Goal: Task Accomplishment & Management: Manage account settings

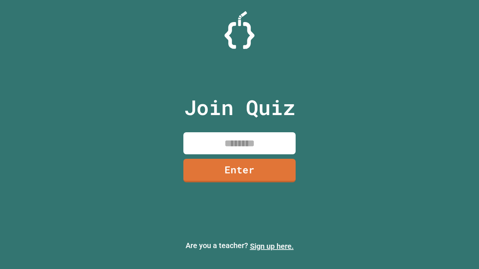
click at [272, 247] on link "Sign up here." at bounding box center [272, 246] width 44 height 9
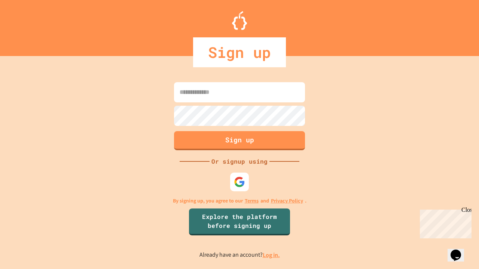
click at [272, 255] on link "Log in." at bounding box center [271, 255] width 17 height 8
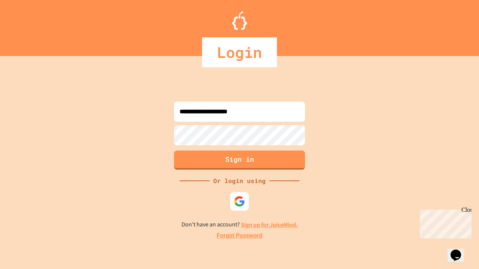
type input "**********"
